Goal: Answer question/provide support: Share knowledge or assist other users

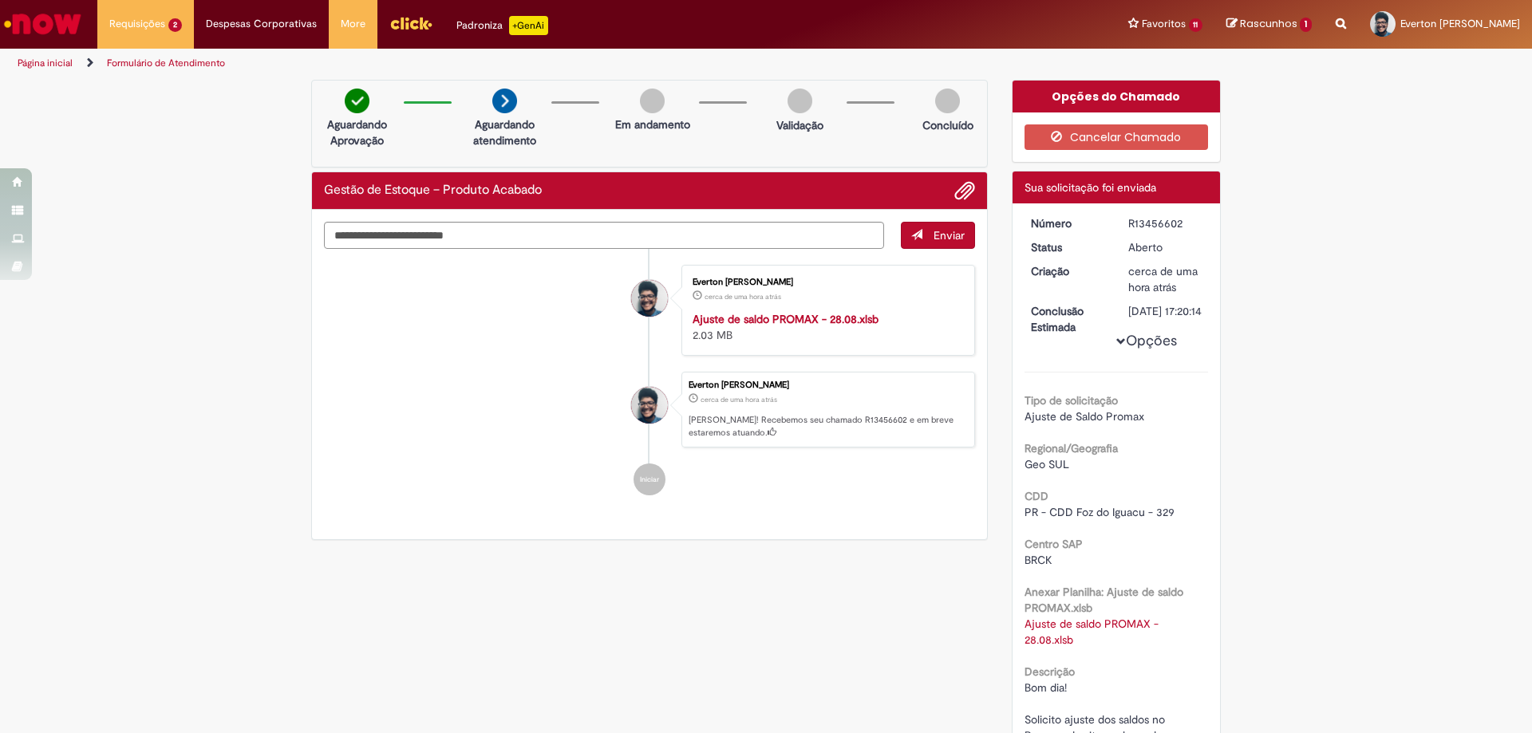
click at [824, 318] on strong "Ajuste de saldo PROMAX - 28.08.xlsb" at bounding box center [786, 319] width 186 height 14
click at [489, 393] on li "Everton Aciole Da Silva cerca de uma hora atrás cerca de uma hora atrás Ola! Re…" at bounding box center [649, 410] width 651 height 77
click at [746, 230] on textarea "Digite sua mensagem aqui..." at bounding box center [604, 235] width 560 height 27
type textarea "**********"
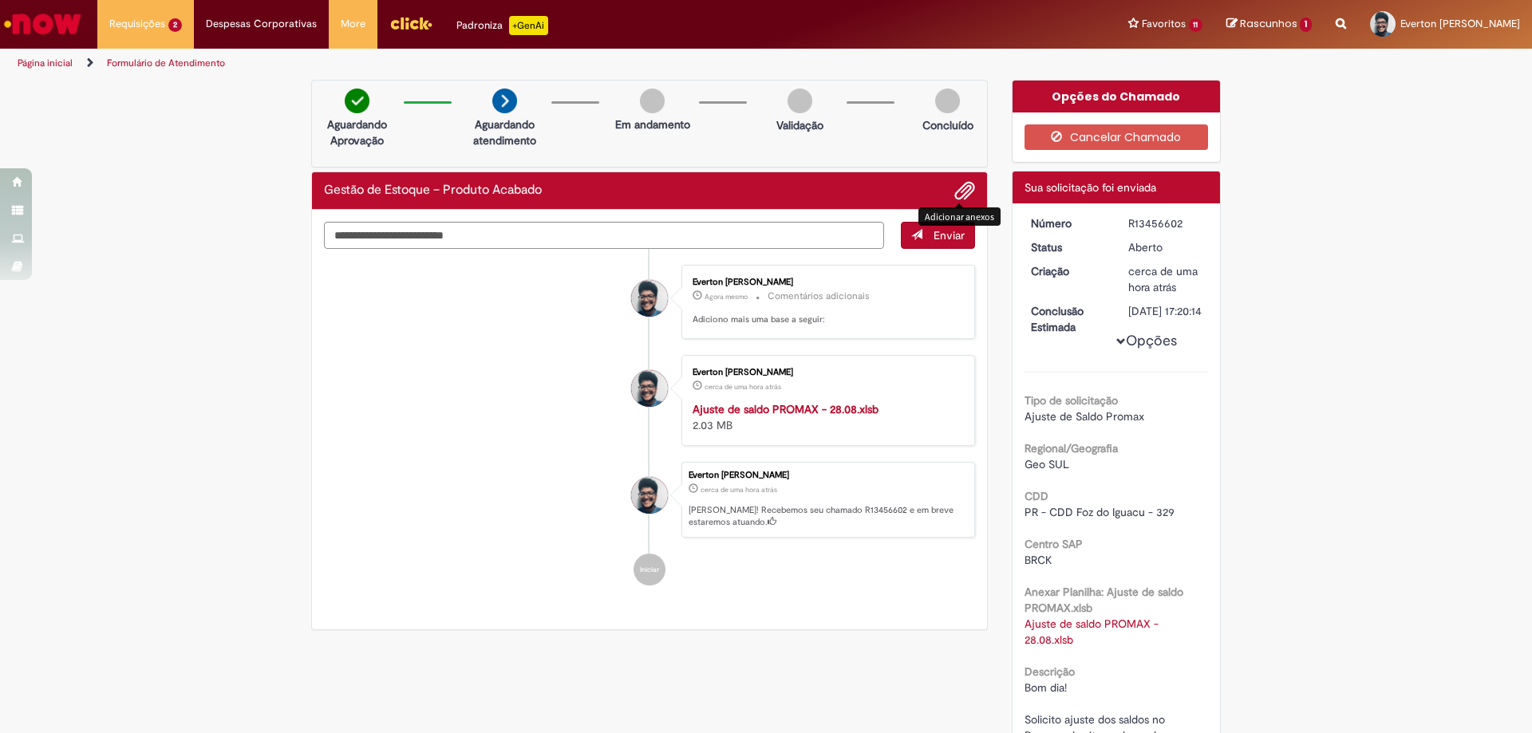
click at [959, 192] on span "Adicionar anexos" at bounding box center [964, 191] width 19 height 19
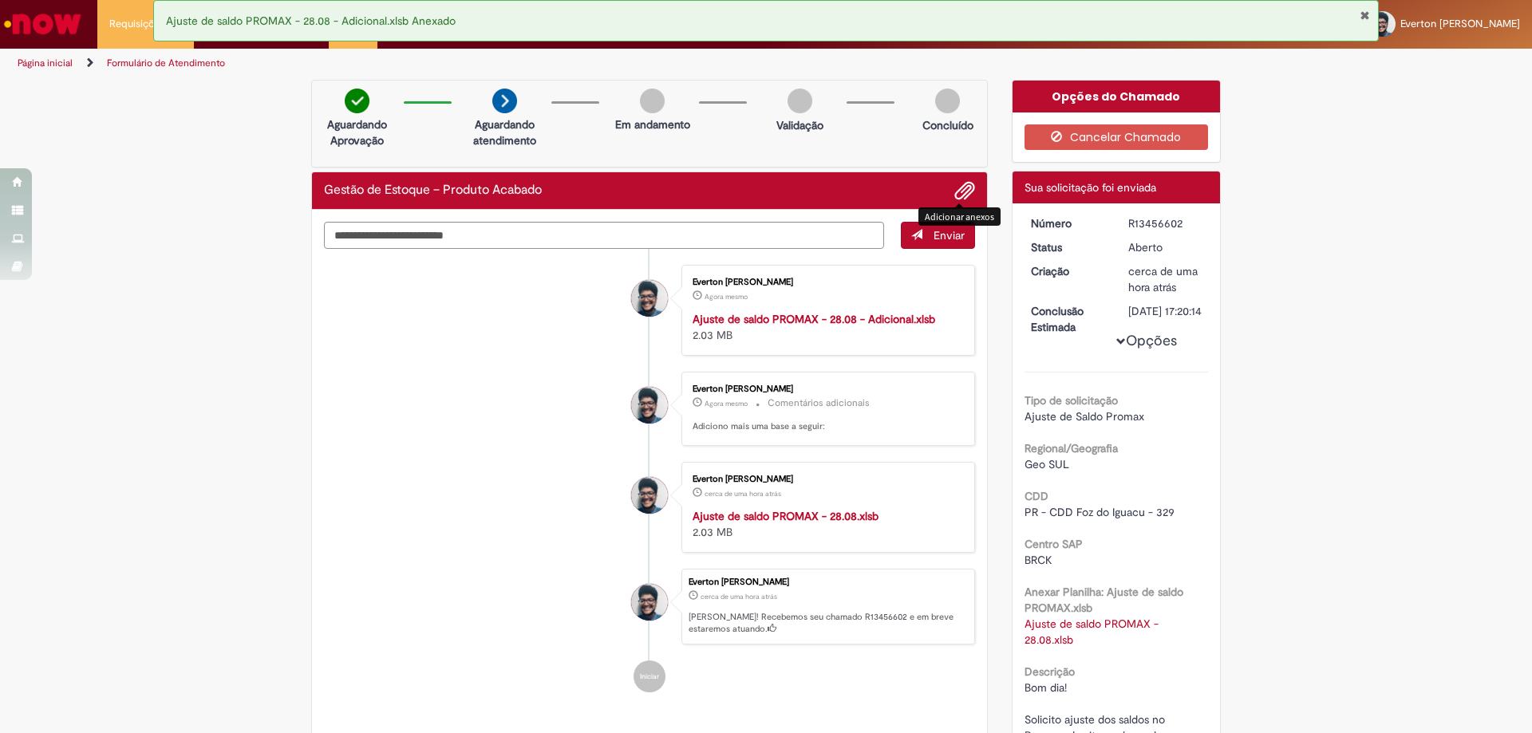
click at [477, 356] on ul "Everton Aciole Da Silva Agora mesmo Agora mesmo Ajuste de saldo PROMAX - 28.08 …" at bounding box center [649, 479] width 651 height 460
click at [481, 369] on ul "Everton Aciole Da Silva Agora mesmo Agora mesmo Ajuste de saldo PROMAX - 28.08 …" at bounding box center [649, 479] width 651 height 460
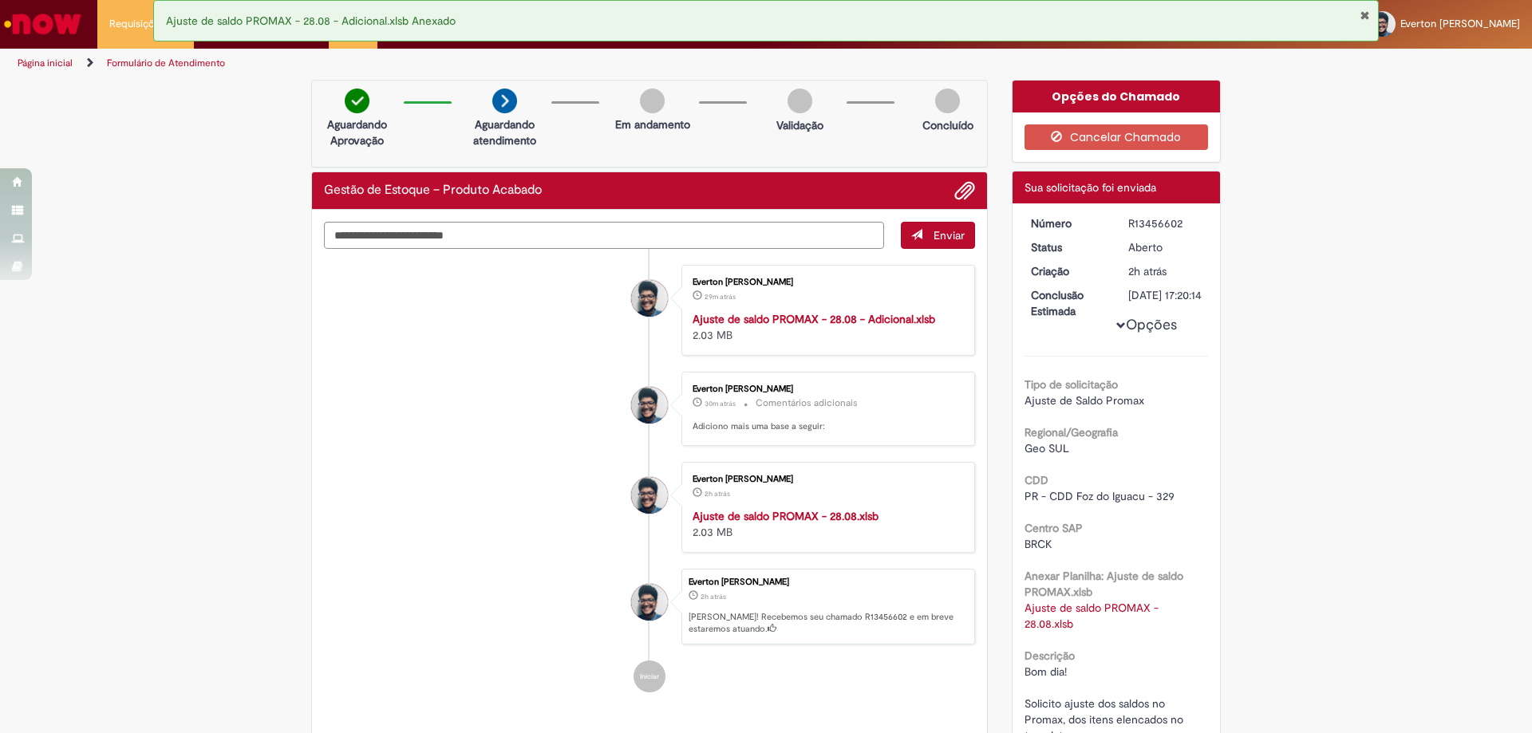
click at [1310, 370] on div "Verificar Código de Barras Aguardando Aprovação Aguardando atendimento Em andam…" at bounding box center [766, 523] width 1532 height 886
click at [1354, 153] on div "Verificar Código de Barras Aguardando Aprovação Aguardando atendimento Em andam…" at bounding box center [766, 523] width 1532 height 886
click at [1302, 305] on div "Verificar Código de Barras Aguardando Aprovação Aguardando atendimento Em andam…" at bounding box center [766, 523] width 1532 height 886
click at [1409, 331] on div "Verificar Código de Barras Aguardando Aprovação Aguardando atendimento Em andam…" at bounding box center [766, 523] width 1532 height 886
click at [457, 445] on li "Everton Aciole Da Silva cerca de uma hora atrás cerca de uma hora atrás Comentá…" at bounding box center [649, 409] width 651 height 74
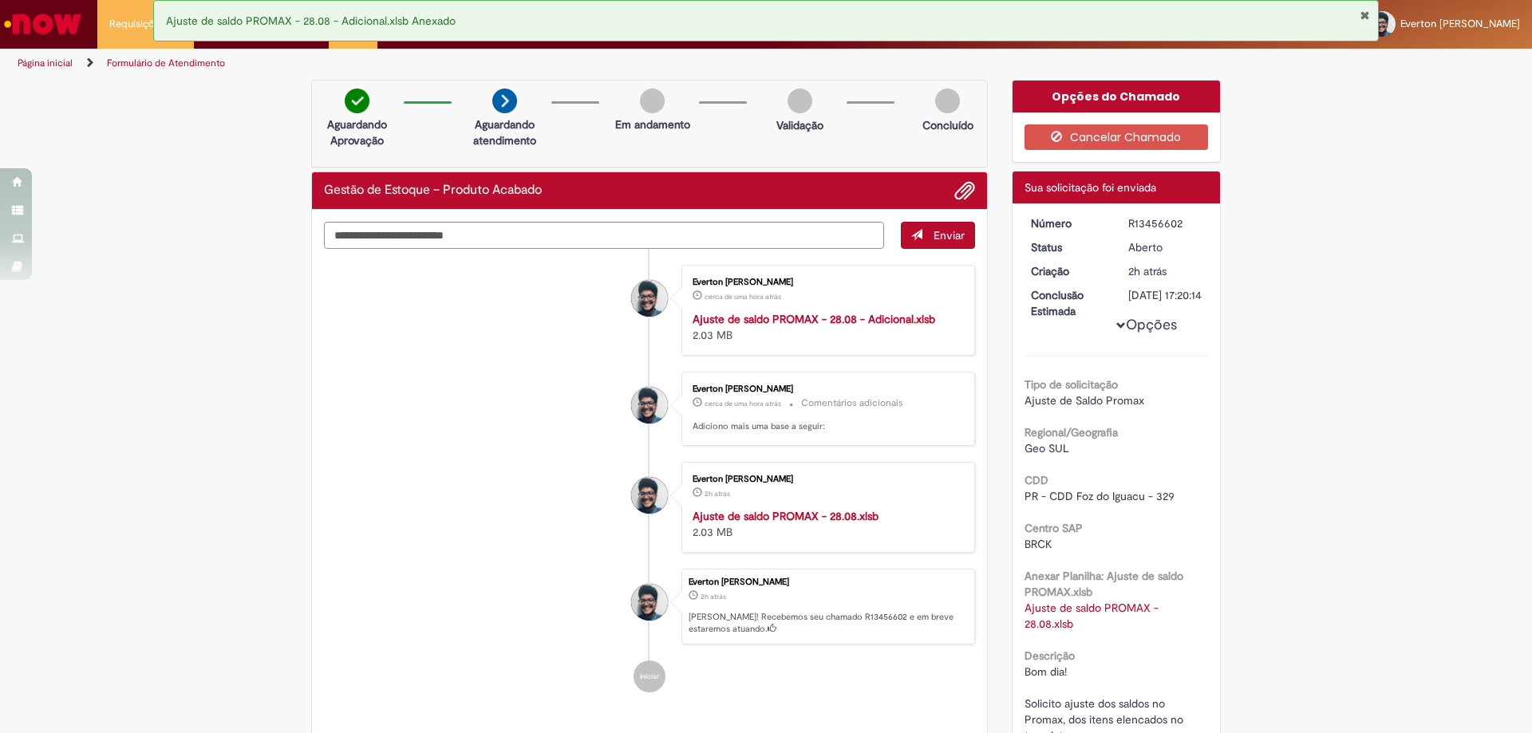
click at [382, 375] on li "Everton Aciole Da Silva cerca de uma hora atrás cerca de uma hora atrás Comentá…" at bounding box center [649, 409] width 651 height 74
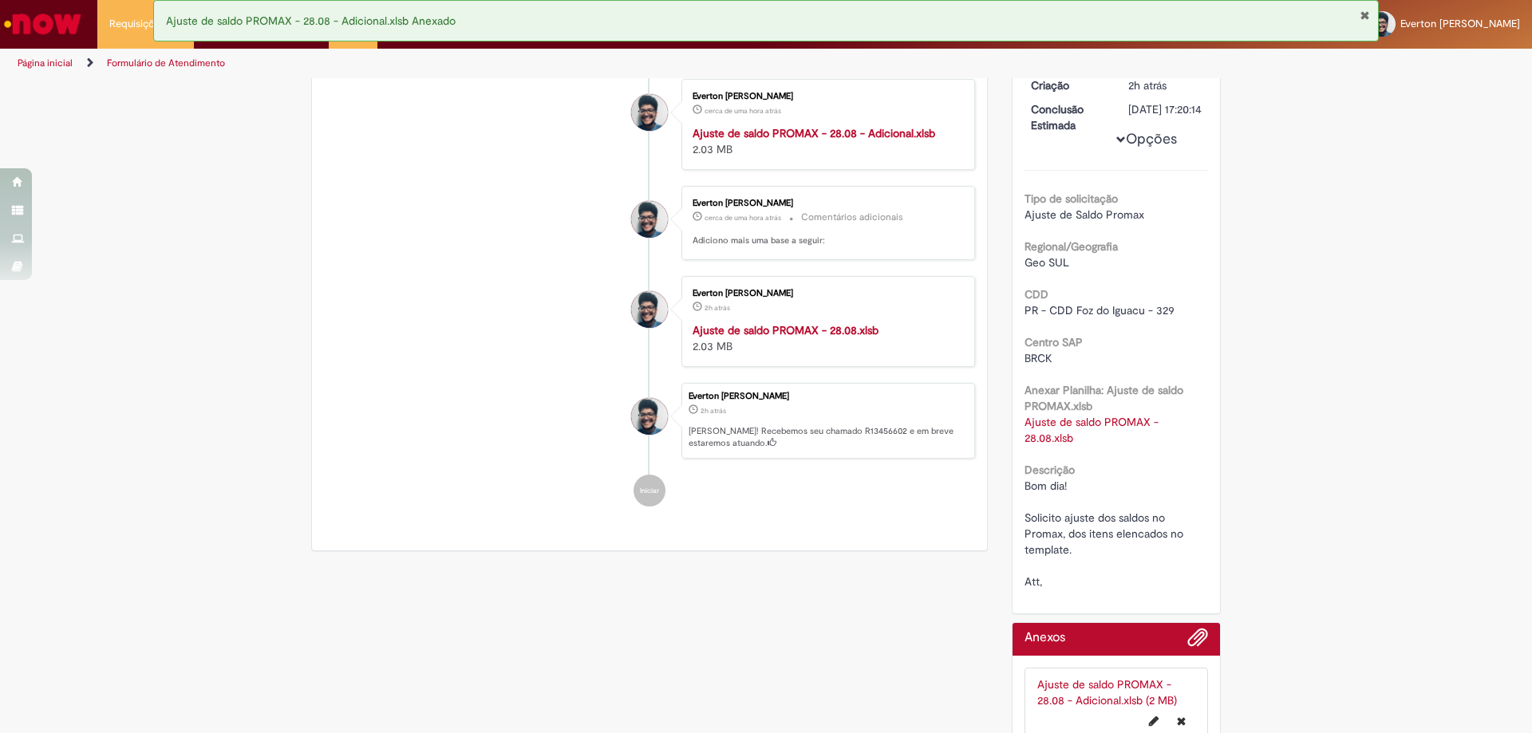
scroll to position [248, 0]
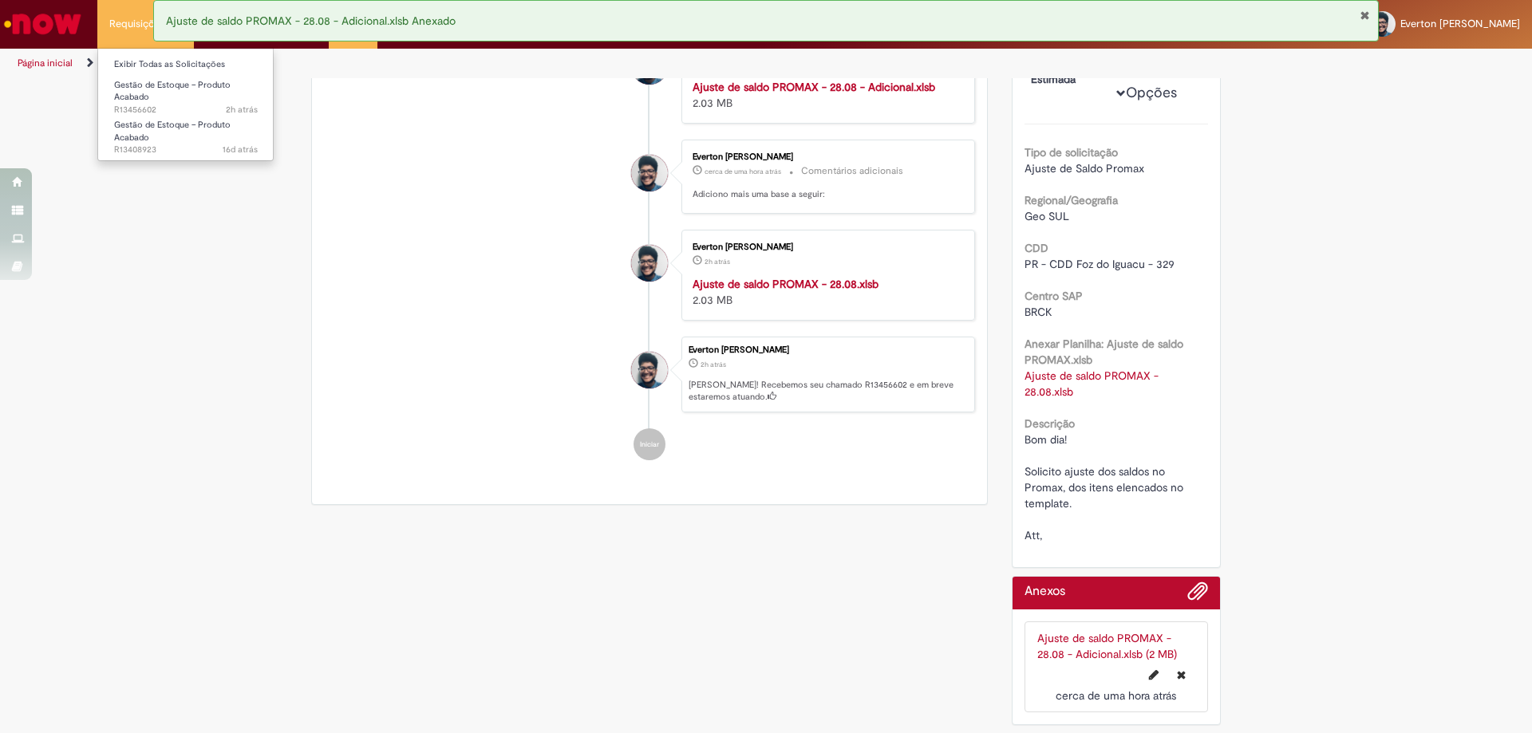
click at [126, 18] on li "Requisições 2 Exibir Todas as Solicitações Gestão de Estoque – Produto Acabado …" at bounding box center [145, 24] width 97 height 48
click at [181, 69] on link "Exibir Todas as Solicitações" at bounding box center [186, 65] width 176 height 18
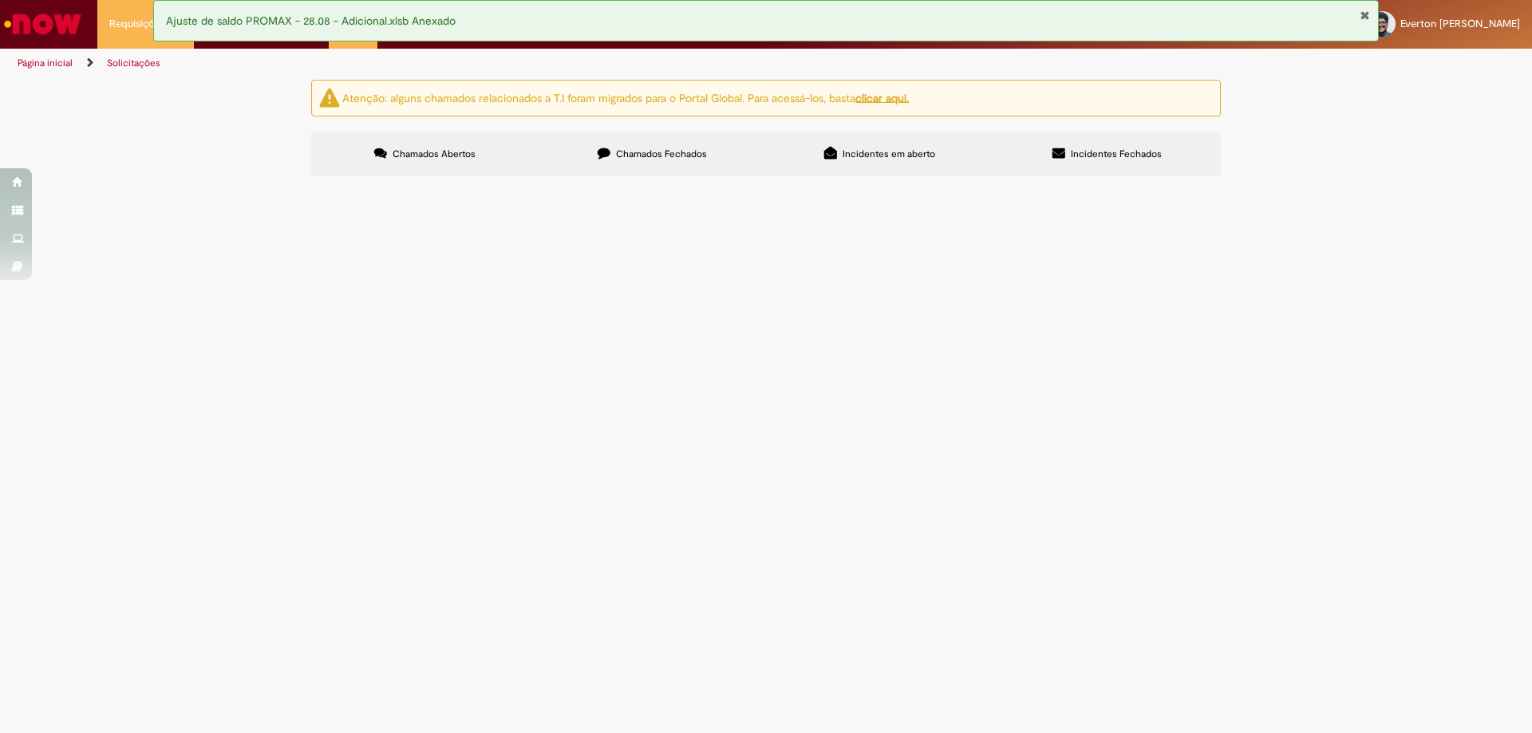
click at [679, 156] on span "Chamados Fechados" at bounding box center [661, 154] width 91 height 13
click at [0, 0] on span "Bom dia! Solicito ajuste da nota no S4P. São NFs de devolução ao fornecedor, pe…" at bounding box center [0, 0] width 0 height 0
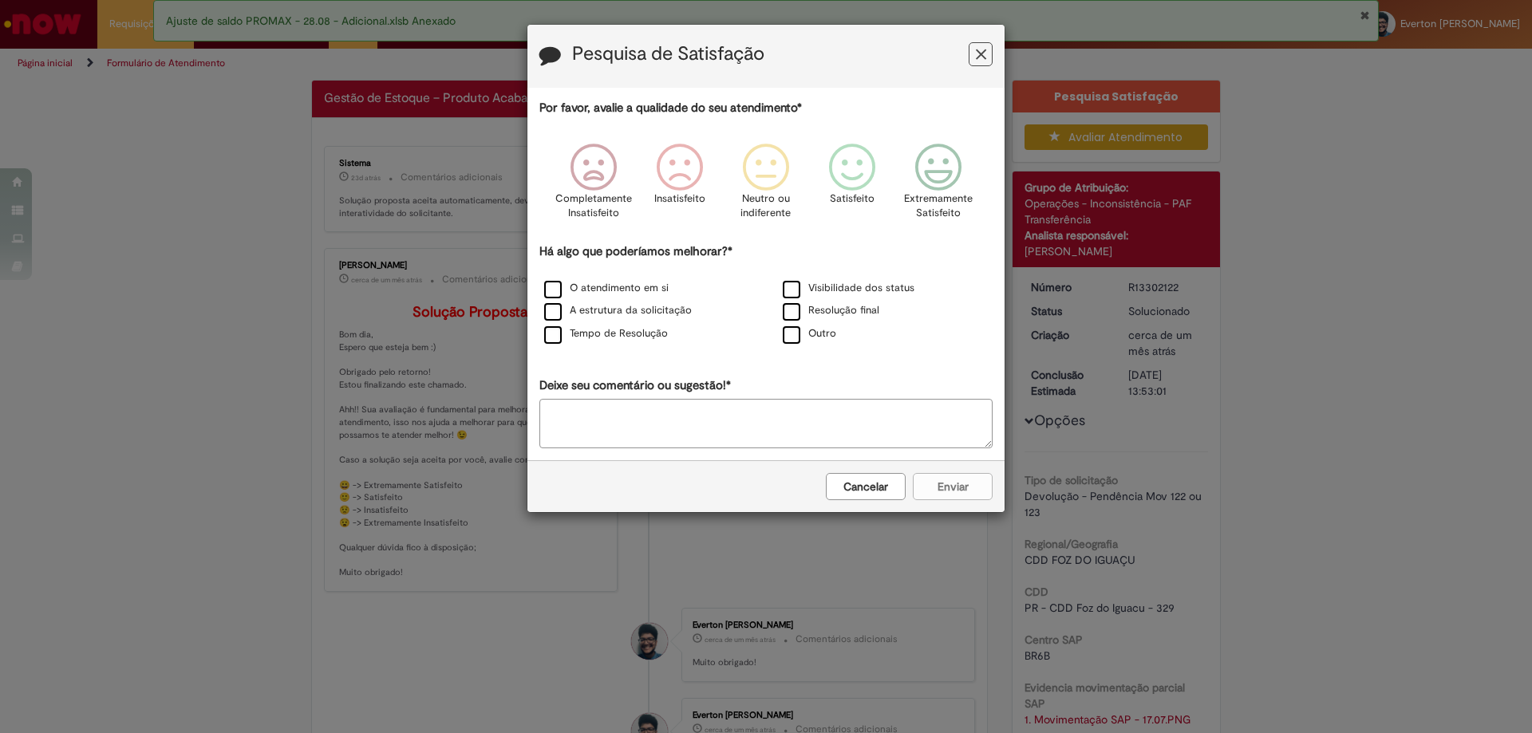
click at [978, 53] on icon "Feedback" at bounding box center [981, 54] width 10 height 17
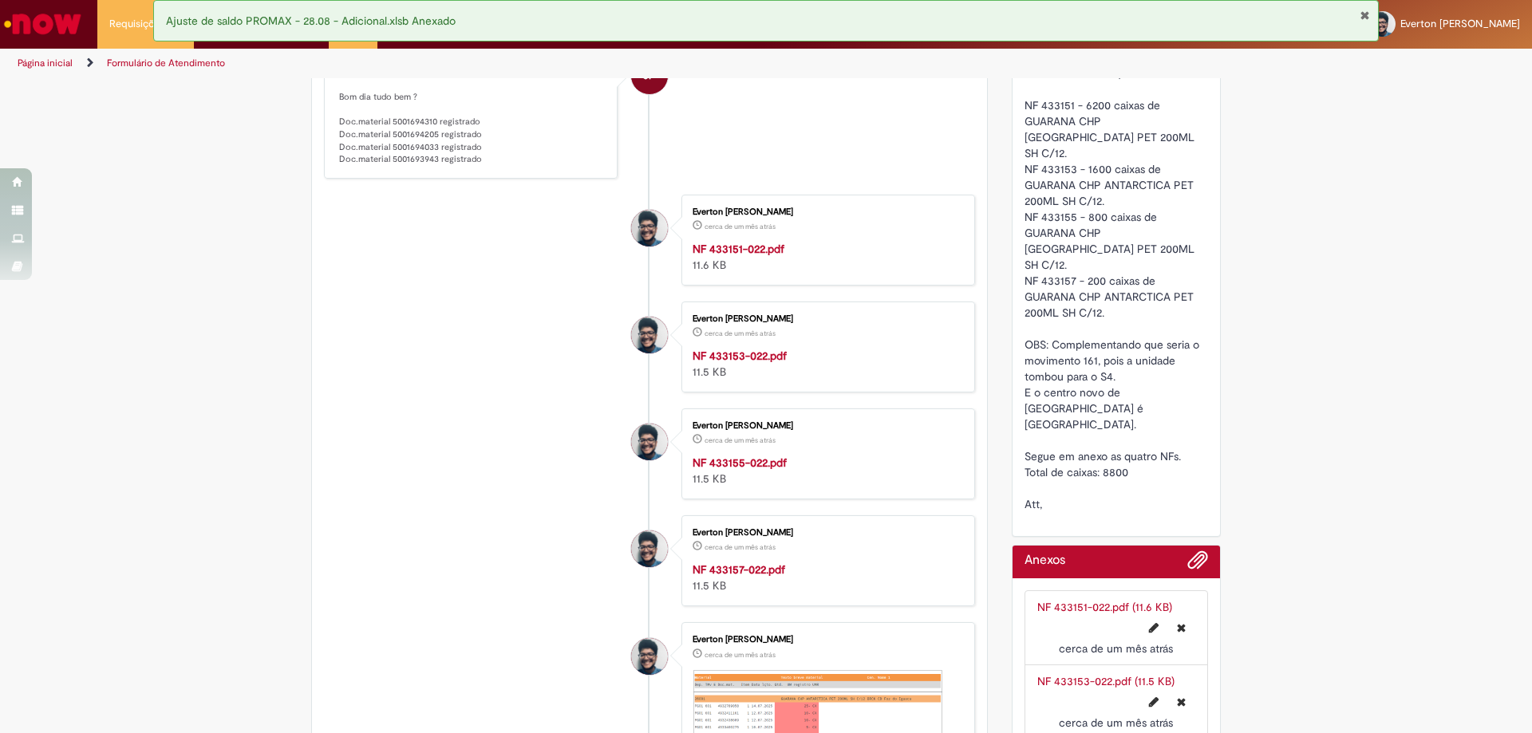
scroll to position [718, 0]
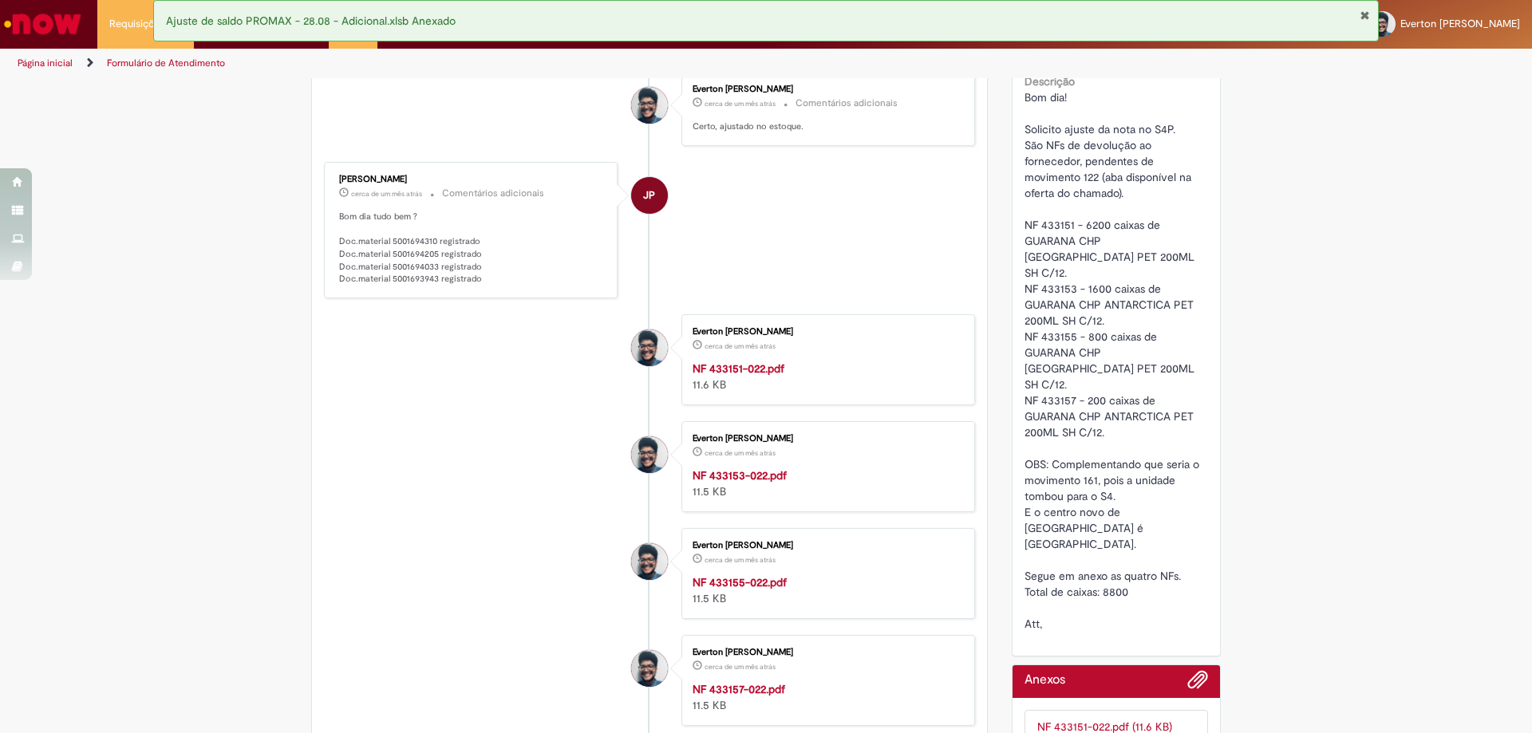
click at [1429, 463] on div "Verificar Código de Barras Aguardando Aprovação Aguardando atendimento Em andam…" at bounding box center [766, 241] width 1532 height 1758
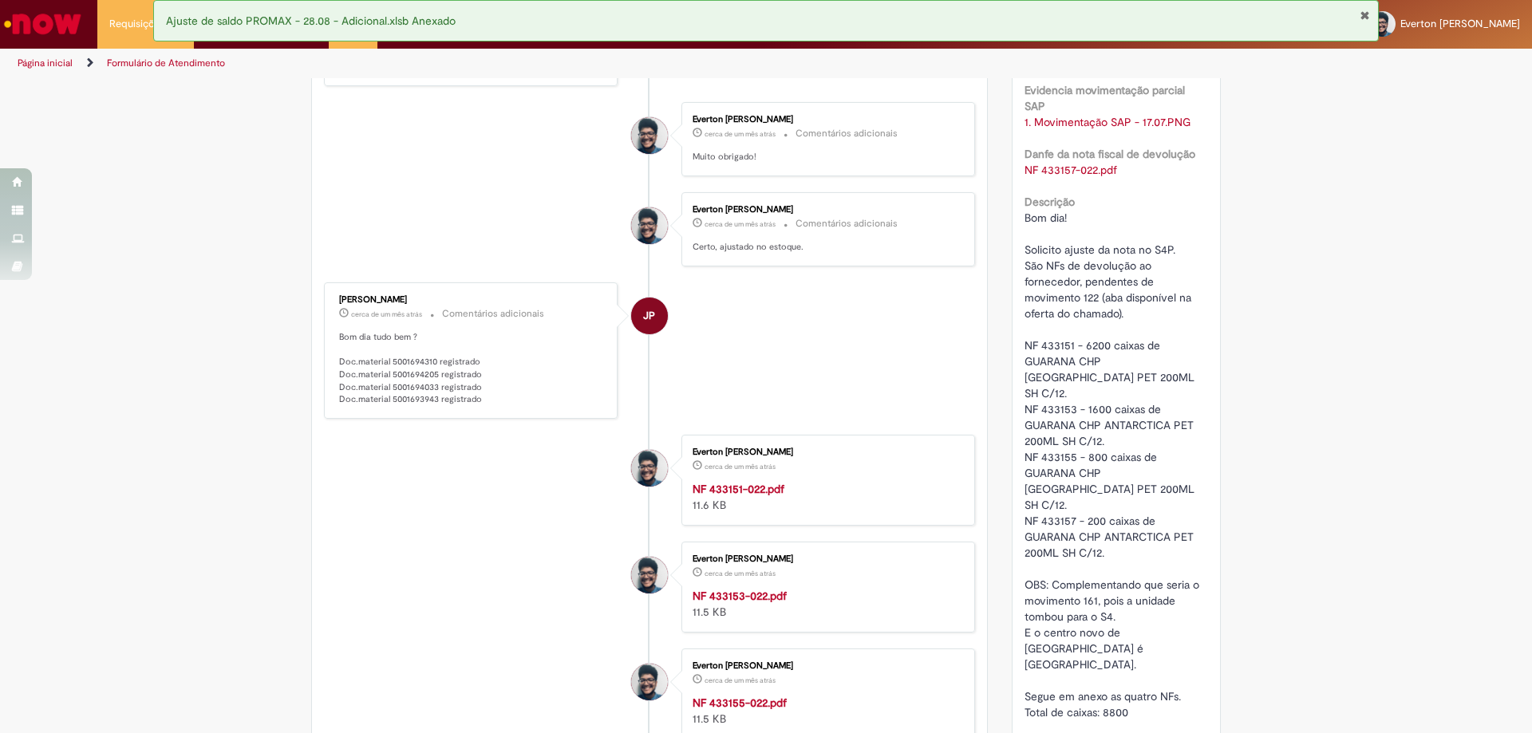
scroll to position [638, 0]
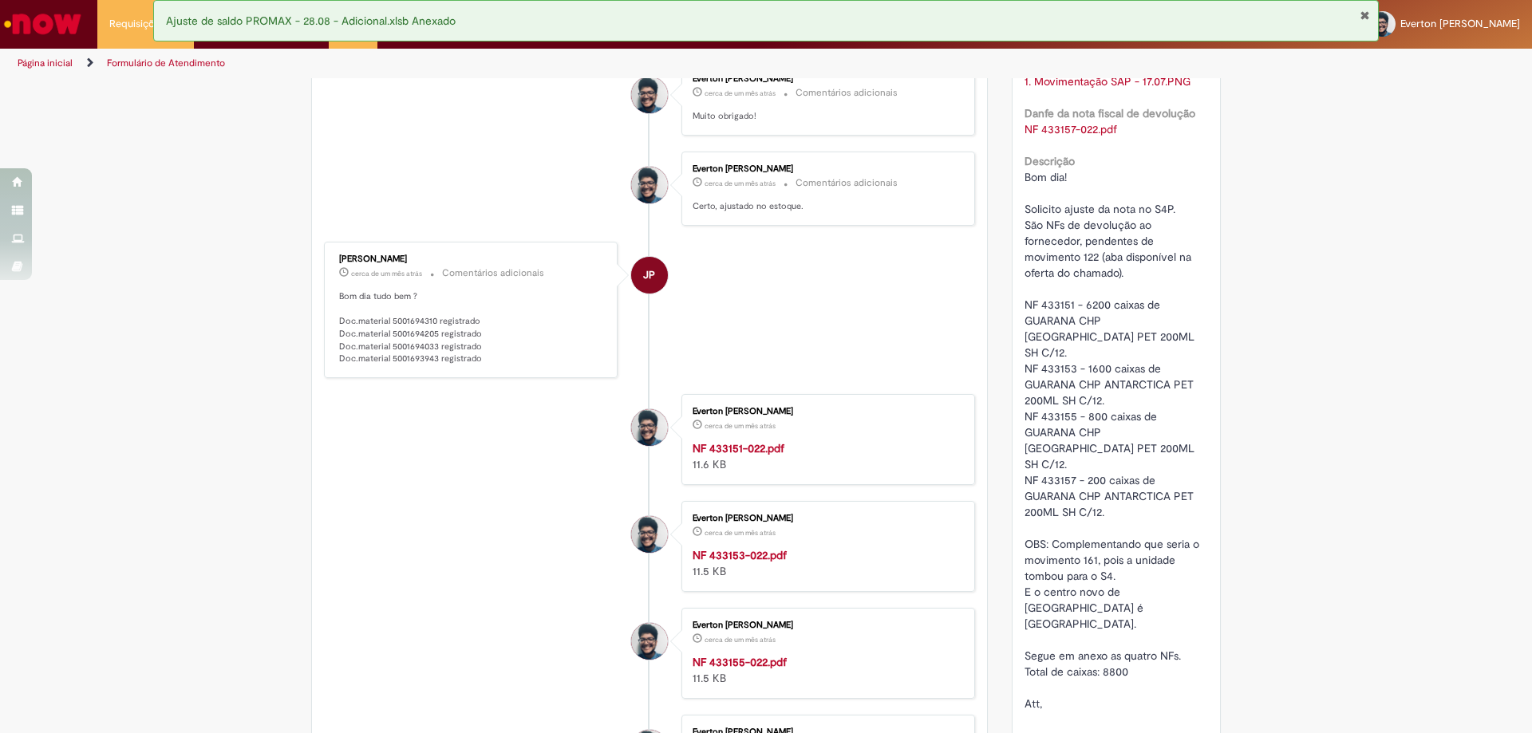
click at [1394, 354] on div "Verificar Código de Barras Aguardando Aprovação Aguardando atendimento Em andam…" at bounding box center [766, 320] width 1532 height 1758
click at [1304, 305] on div "Verificar Código de Barras Aguardando Aprovação Aguardando atendimento Em andam…" at bounding box center [766, 320] width 1532 height 1758
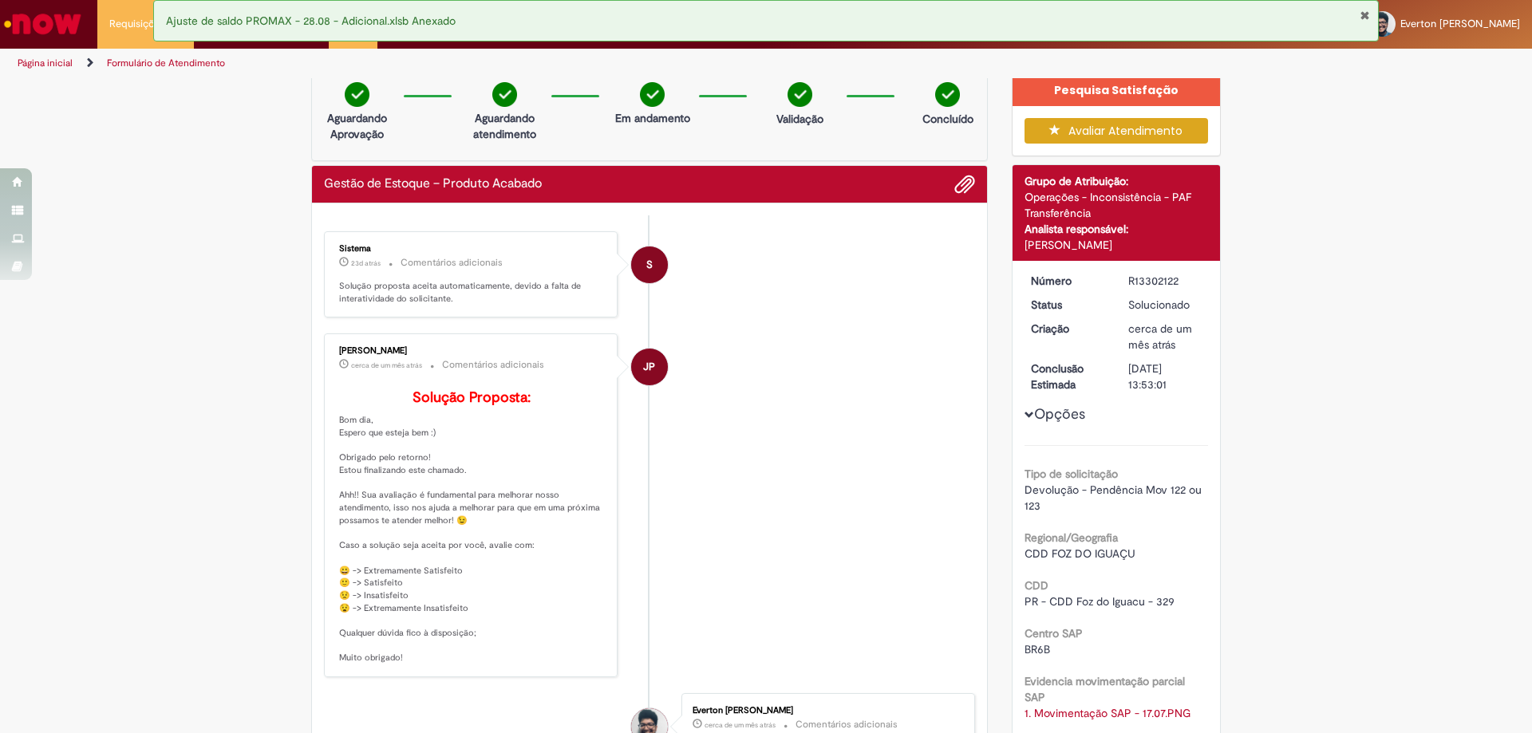
scroll to position [0, 0]
